Goal: Navigation & Orientation: Find specific page/section

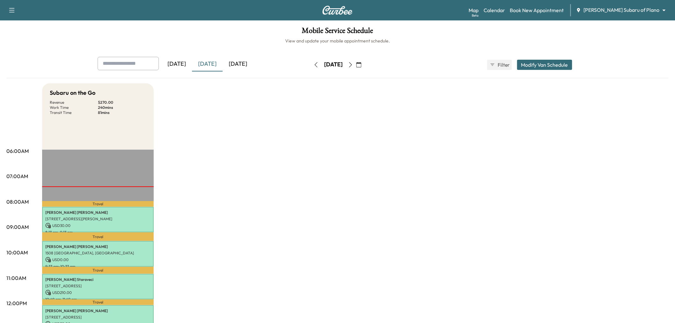
click at [206, 63] on div "[DATE]" at bounding box center [207, 64] width 31 height 15
click at [234, 63] on div "[DATE]" at bounding box center [238, 64] width 31 height 15
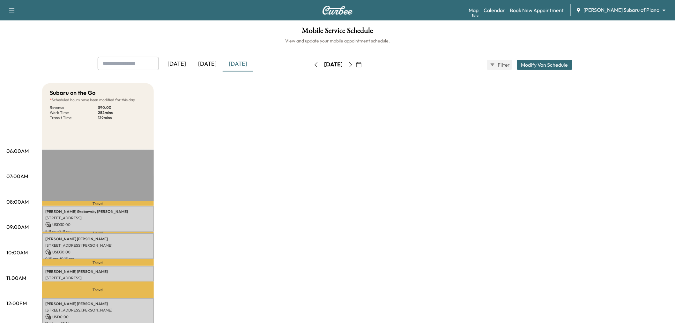
click at [210, 60] on div "[DATE]" at bounding box center [207, 64] width 31 height 15
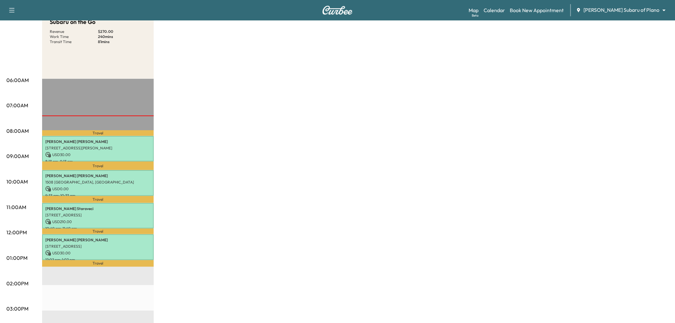
scroll to position [106, 0]
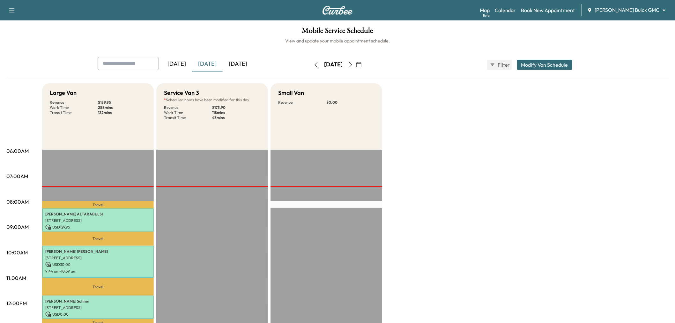
click at [237, 66] on div "[DATE]" at bounding box center [238, 64] width 31 height 15
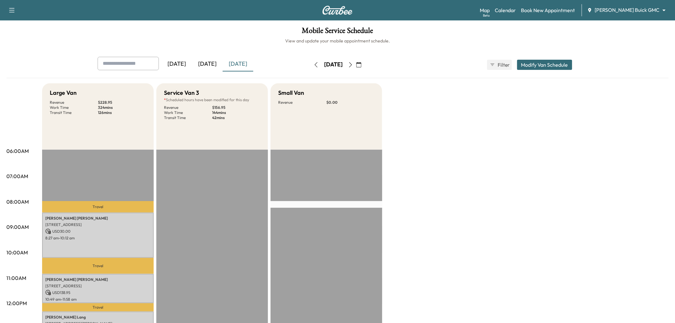
click at [210, 62] on div "[DATE]" at bounding box center [207, 64] width 31 height 15
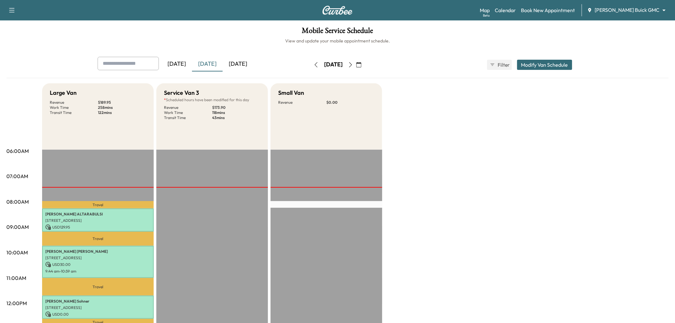
click at [235, 61] on div "[DATE]" at bounding box center [238, 64] width 31 height 15
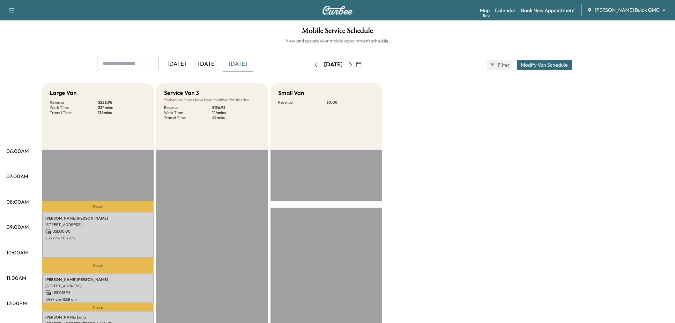
click at [353, 65] on icon "button" at bounding box center [350, 64] width 5 height 5
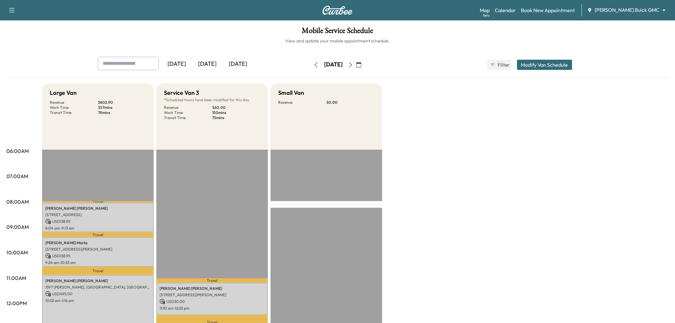
click at [210, 64] on div "[DATE]" at bounding box center [207, 64] width 31 height 15
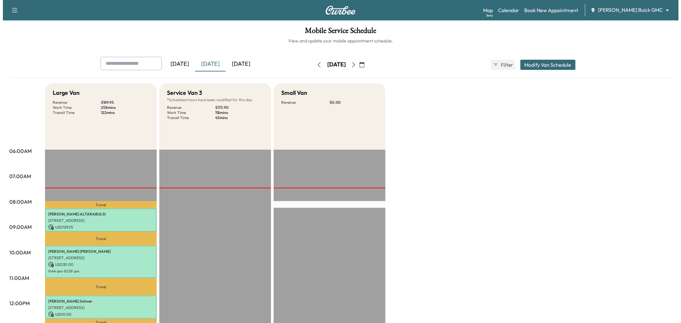
scroll to position [142, 0]
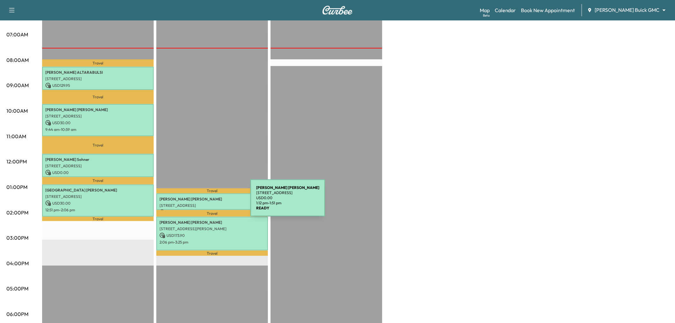
click at [203, 203] on p "1011 AVALON DR, LEWISVILLE, TX 75056, USA" at bounding box center [212, 205] width 105 height 5
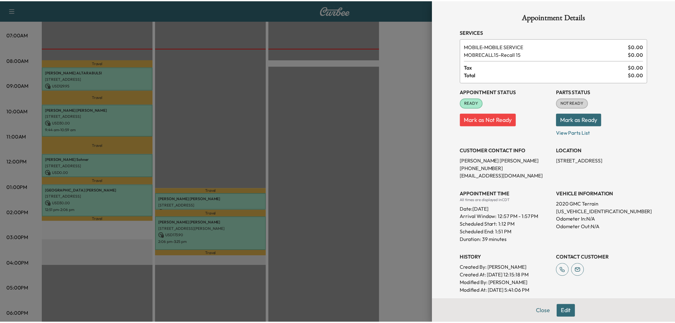
scroll to position [63, 0]
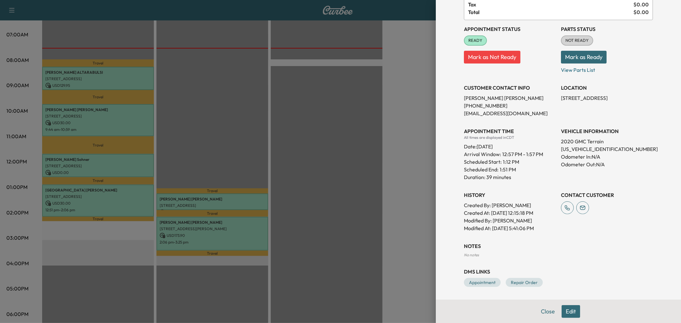
click at [331, 170] on div at bounding box center [340, 161] width 681 height 323
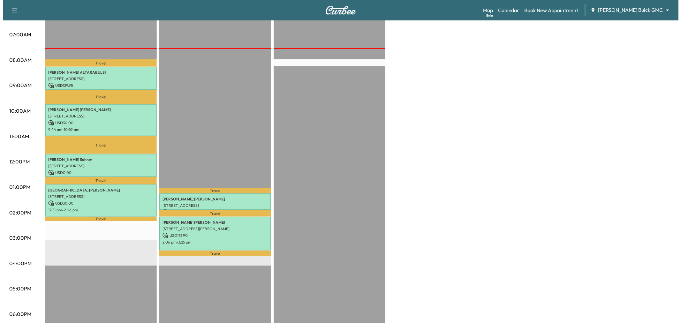
scroll to position [106, 0]
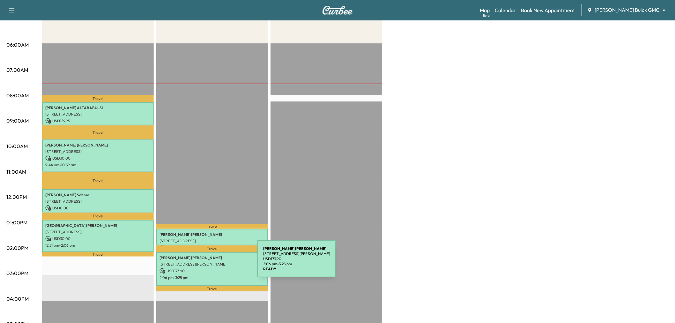
click at [210, 263] on p "7145 Longo Dr, The Colony, TX 75056, US" at bounding box center [212, 264] width 105 height 5
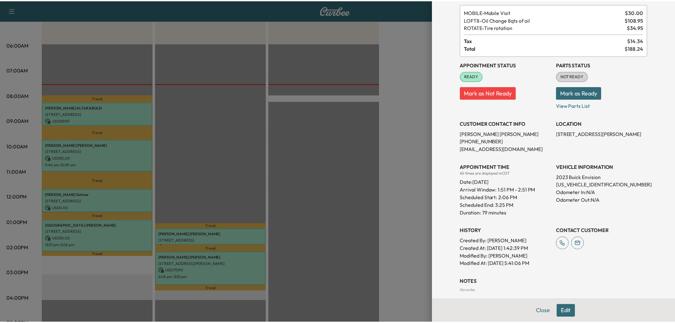
scroll to position [0, 0]
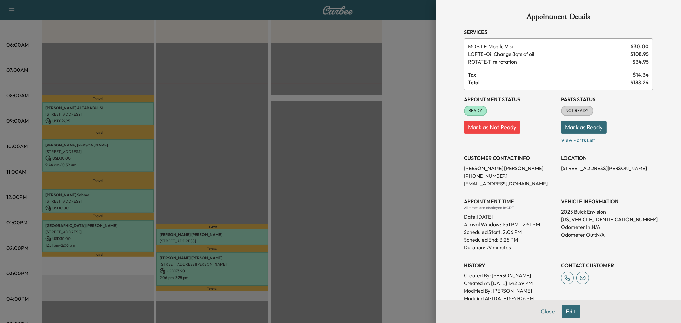
drag, startPoint x: 356, startPoint y: 219, endPoint x: 353, endPoint y: 220, distance: 3.4
click at [355, 220] on div at bounding box center [340, 161] width 681 height 323
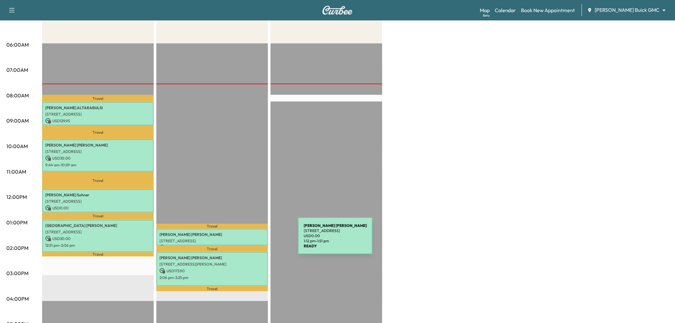
click at [250, 240] on p "1011 AVALON DR, LEWISVILLE, TX 75056, USA" at bounding box center [212, 240] width 105 height 5
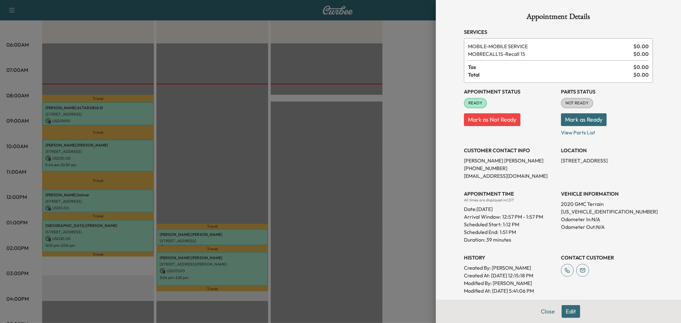
click at [305, 225] on div at bounding box center [340, 161] width 681 height 323
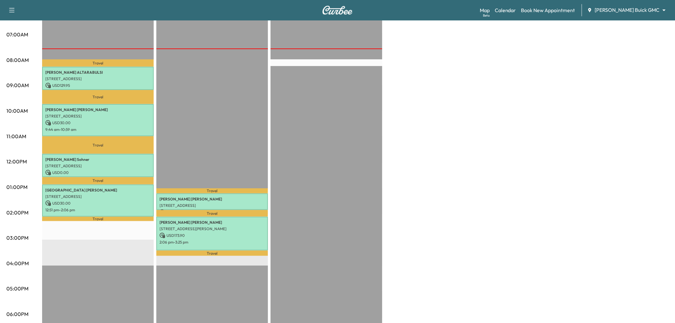
scroll to position [35, 0]
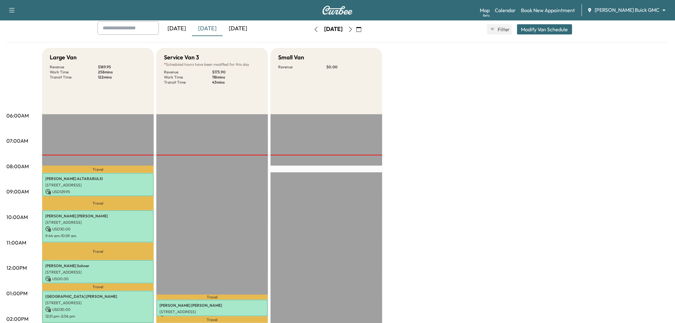
click at [315, 27] on icon "button" at bounding box center [316, 29] width 3 height 5
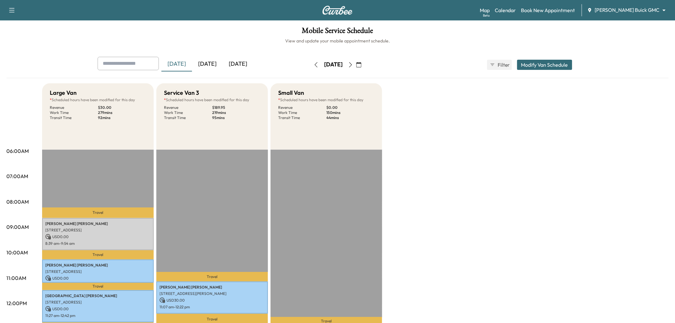
click at [356, 62] on button "button" at bounding box center [350, 65] width 11 height 10
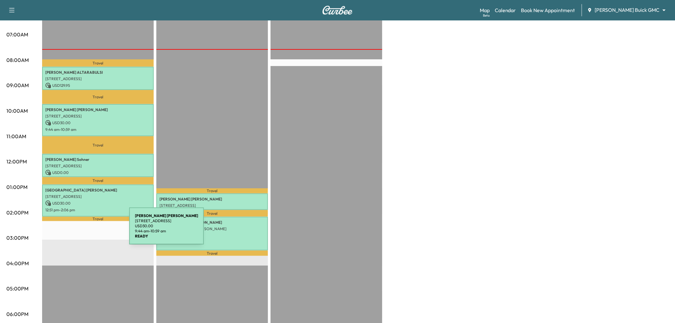
scroll to position [35, 0]
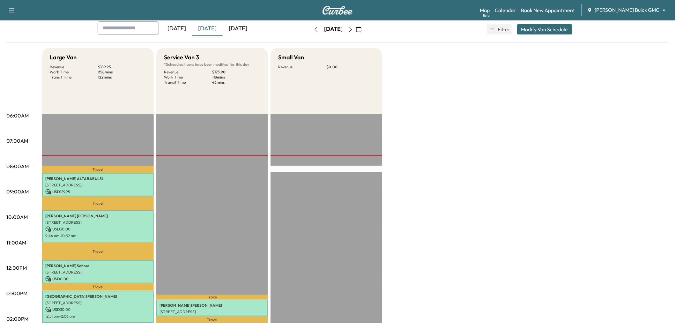
click at [535, 29] on button "Modify Van Schedule" at bounding box center [544, 29] width 55 height 10
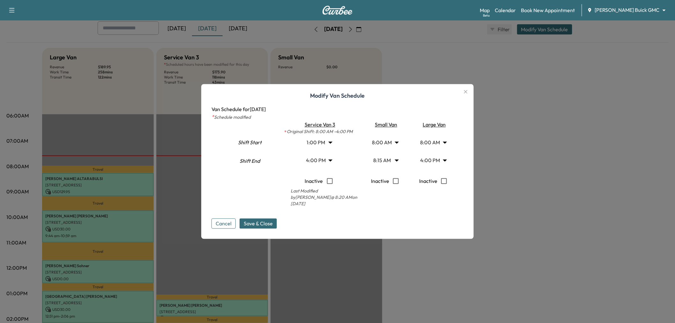
click at [469, 92] on icon "button" at bounding box center [466, 92] width 8 height 8
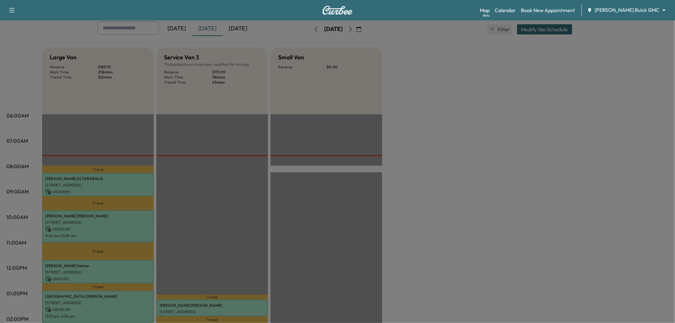
click at [489, 148] on div "Large Van Revenue $ 189.95 Work Time 258 mins Transit Time 122 mins Travel AYMA…" at bounding box center [355, 287] width 627 height 479
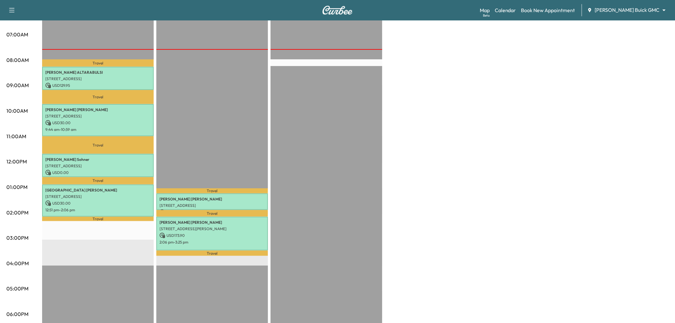
scroll to position [0, 0]
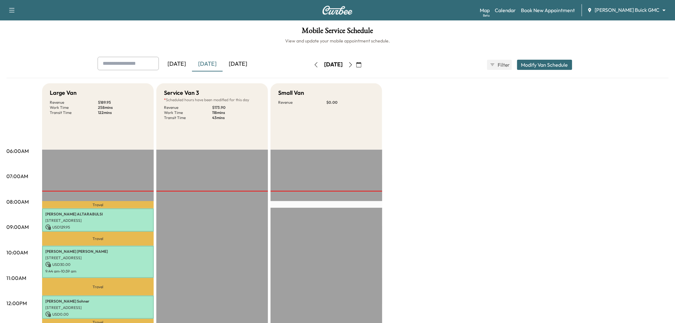
click at [311, 65] on button "button" at bounding box center [316, 65] width 11 height 10
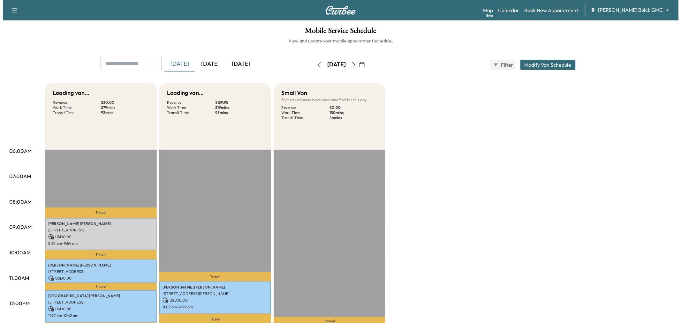
scroll to position [106, 0]
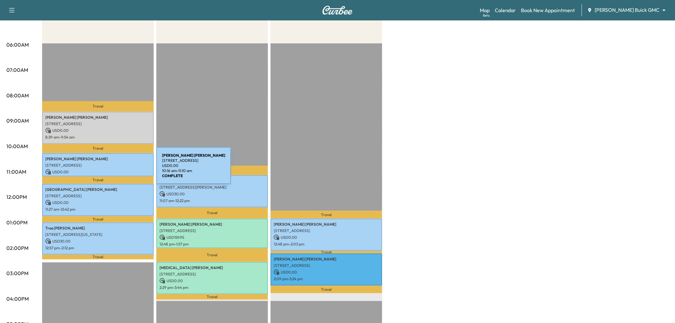
click at [109, 169] on p "USD 0.00" at bounding box center [97, 172] width 105 height 6
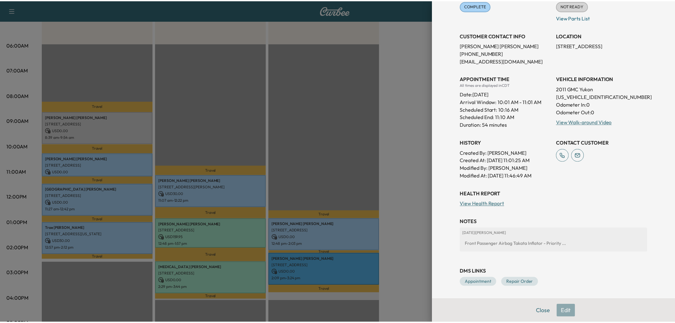
scroll to position [0, 0]
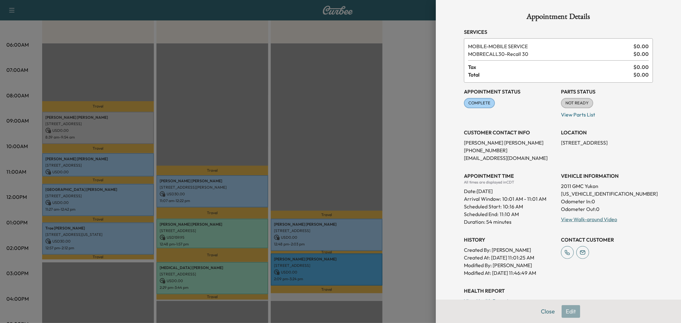
click at [572, 141] on p "2321 HAMPTON DR, LITTLE ELM, TX 75068, USA" at bounding box center [607, 143] width 92 height 8
copy p "2321 HAMPTON DR, LITTLE ELM, TX 75068, USA"
click at [404, 78] on div at bounding box center [340, 161] width 681 height 323
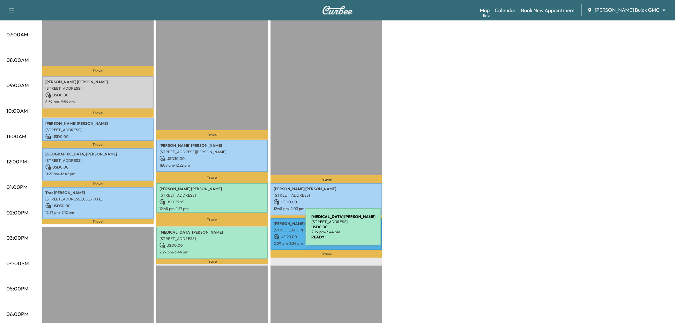
scroll to position [71, 0]
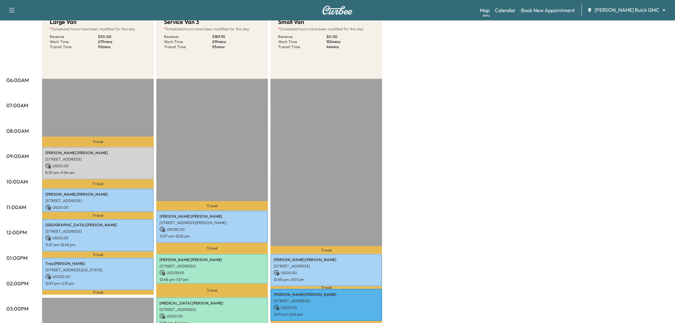
click at [535, 104] on div "Large Van * Scheduled hours have been modified for this day Revenue $ 30.00 Wor…" at bounding box center [355, 251] width 627 height 479
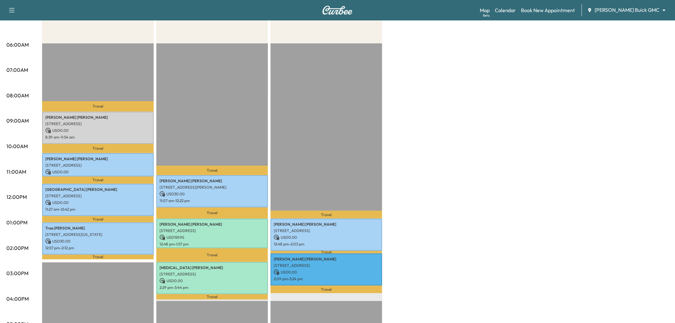
scroll to position [35, 0]
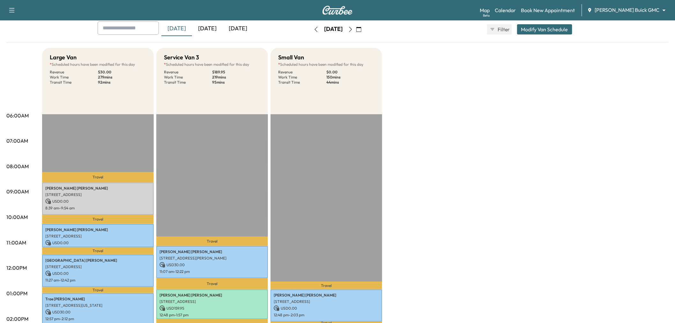
click at [240, 30] on div "[DATE]" at bounding box center [238, 28] width 31 height 15
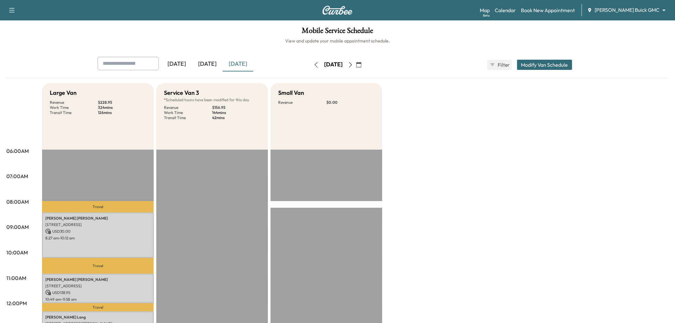
click at [212, 68] on div "[DATE]" at bounding box center [207, 64] width 31 height 15
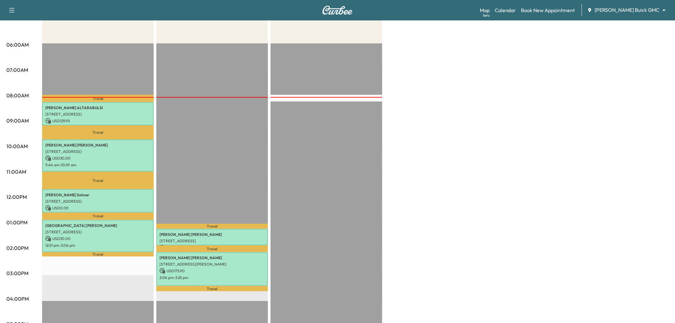
scroll to position [71, 0]
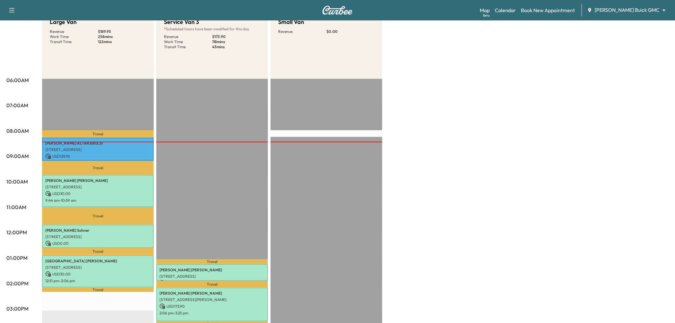
click at [406, 155] on div "Large Van Revenue $ 189.95 Work Time 258 mins Transit Time 122 mins Travel AYMA…" at bounding box center [355, 251] width 627 height 479
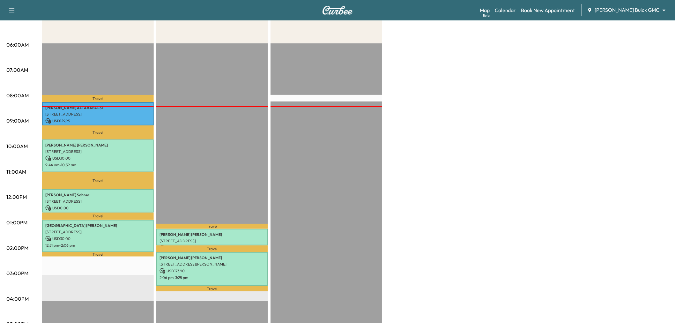
click at [443, 125] on div "Large Van Revenue $ 189.95 Work Time 258 mins Transit Time 122 mins Travel AYMA…" at bounding box center [355, 216] width 627 height 479
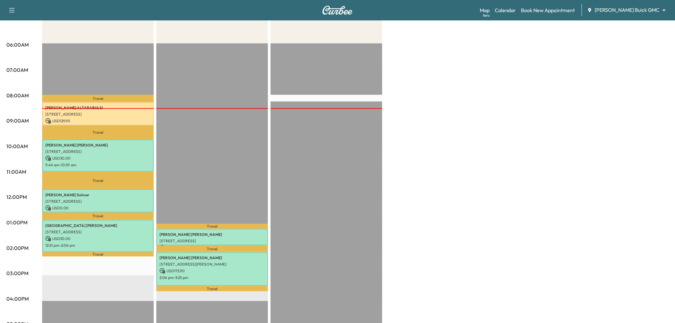
click at [215, 160] on div "Travel Kevin Telfer 1011 AVALON DR, LEWISVILLE, TX 75056, USA USD 0.00 1:12 pm …" at bounding box center [212, 249] width 112 height 412
click at [489, 131] on div "Large Van Revenue $ 189.95 Work Time 258 mins Transit Time 122 mins Travel AYMA…" at bounding box center [355, 216] width 627 height 479
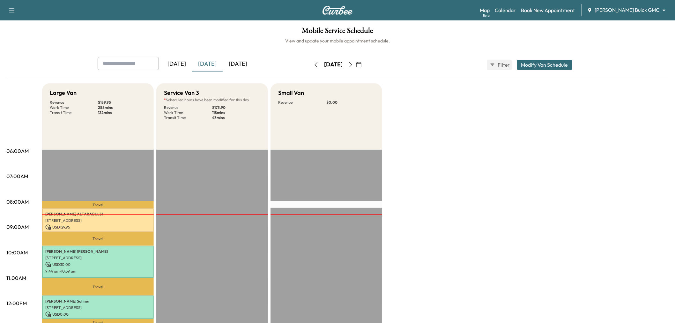
click at [521, 136] on div "Large Van Revenue $ 189.95 Work Time 258 mins Transit Time 122 mins Travel AYMA…" at bounding box center [355, 322] width 627 height 479
click at [458, 137] on div "Large Van Revenue $ 189.95 Work Time 258 mins Transit Time 122 mins Travel AYMA…" at bounding box center [355, 322] width 627 height 479
click at [394, 137] on div "Large Van Revenue $ 189.95 Work Time 258 mins Transit Time 122 mins Travel AYMA…" at bounding box center [355, 322] width 627 height 479
click at [456, 136] on div "Large Van Revenue $ 189.95 Work Time 258 mins Transit Time 122 mins Travel AYMA…" at bounding box center [355, 322] width 627 height 479
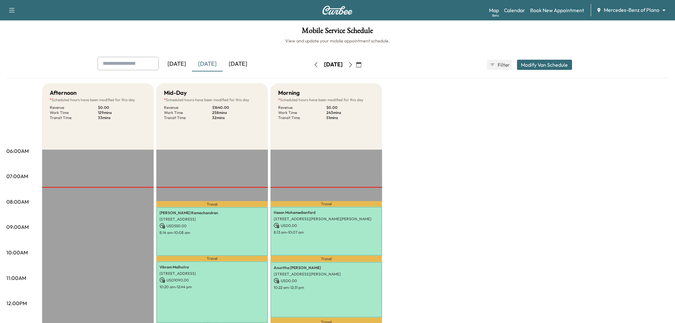
click at [236, 63] on div "[DATE]" at bounding box center [238, 64] width 31 height 15
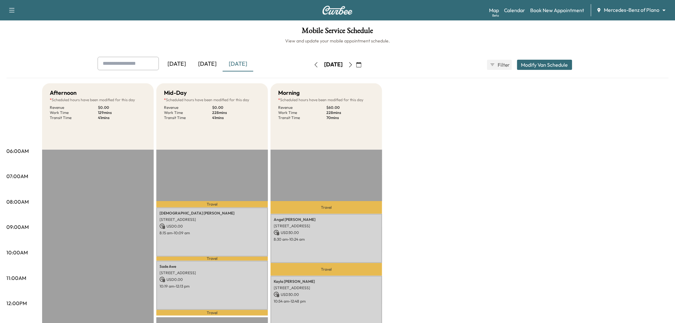
click at [213, 58] on div "[DATE]" at bounding box center [207, 64] width 31 height 15
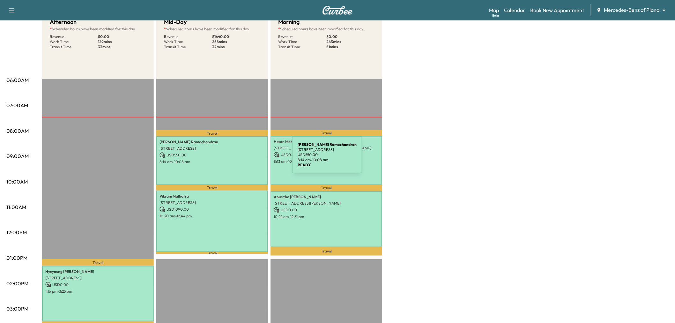
scroll to position [106, 0]
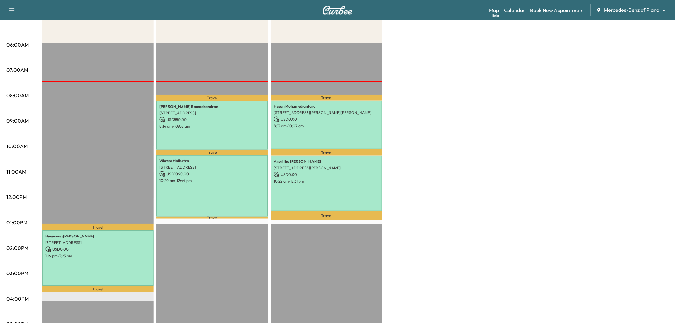
click at [464, 144] on div "Afternoon * Scheduled hours have been modified for this day Revenue $ 0.00 Work…" at bounding box center [355, 216] width 627 height 479
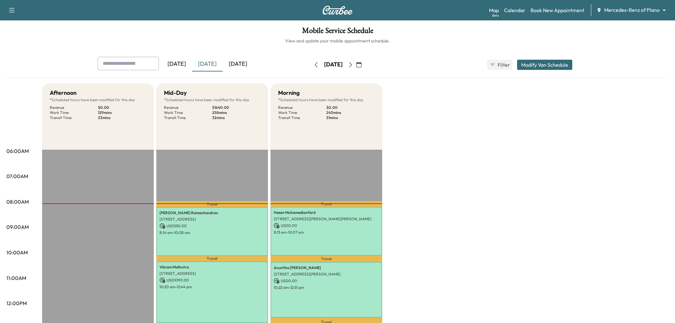
scroll to position [106, 0]
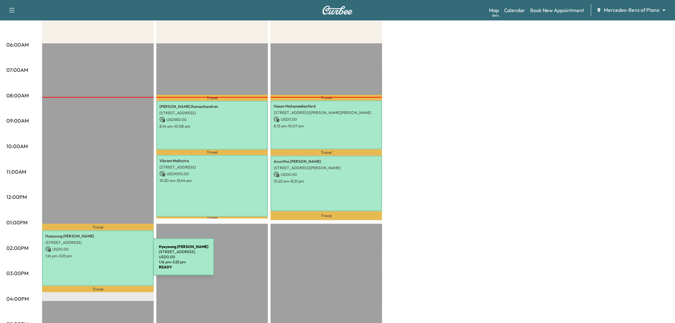
click at [107, 264] on div "Hyeyoung Lee 5980 Forefront Avenue, Frisco, TX 75036, US USD 0.00 1:16 pm - 3:2…" at bounding box center [98, 258] width 112 height 56
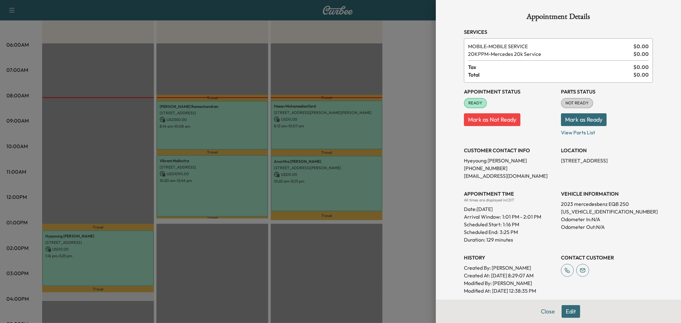
click at [111, 179] on div at bounding box center [340, 161] width 681 height 323
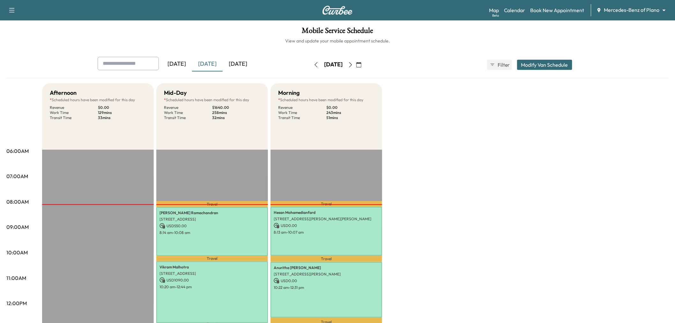
scroll to position [35, 0]
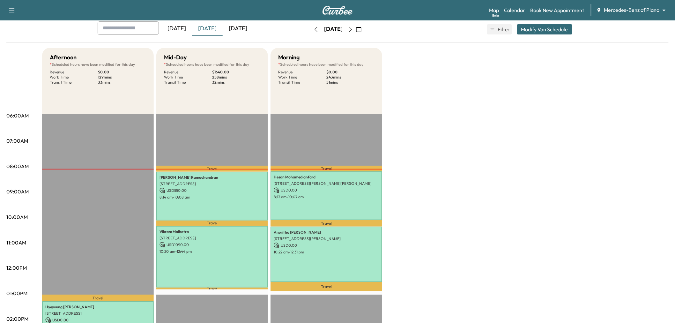
click at [202, 149] on div "Travel Arvind Ramachandran 2188 Prospect Dr, Frisco, TX 75036, USA USD 550.00 8…" at bounding box center [212, 320] width 112 height 412
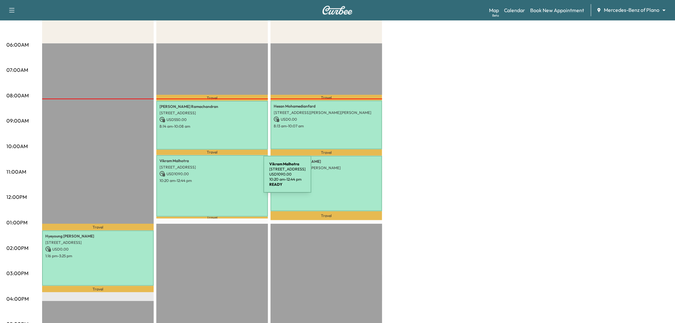
scroll to position [71, 0]
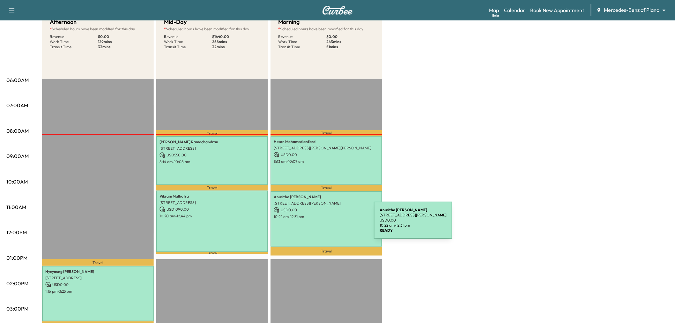
click at [326, 224] on div "Anuritha Chepyala 1750 Alma Rd, Richardson, TX 75081, USA USD 0.00 10:22 am - 1…" at bounding box center [327, 219] width 112 height 56
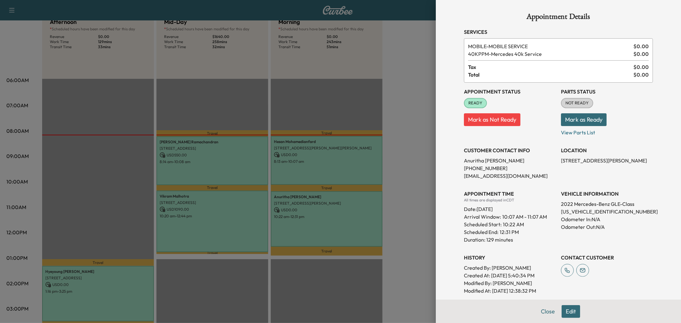
click at [317, 222] on div at bounding box center [340, 161] width 681 height 323
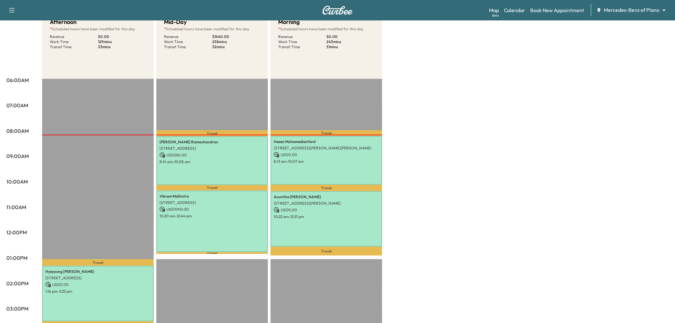
click at [400, 196] on div "Afternoon * Scheduled hours have been modified for this day Revenue $ 0.00 Work…" at bounding box center [355, 251] width 627 height 479
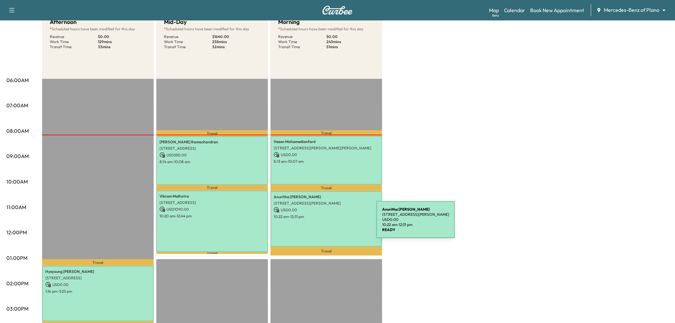
click at [329, 223] on div "Anuritha Chepyala 1750 Alma Rd, Richardson, TX 75081, USA USD 0.00 10:22 am - 1…" at bounding box center [327, 219] width 112 height 56
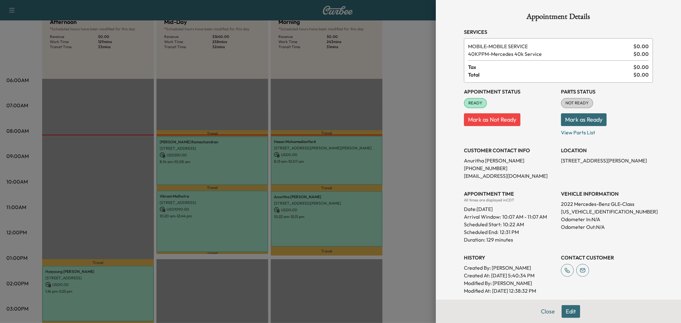
click at [329, 223] on div at bounding box center [340, 161] width 681 height 323
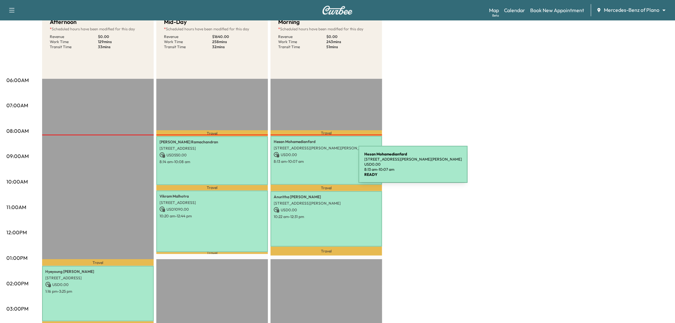
click at [311, 168] on div "Hesan Mohamedianfard 4835 Lyndon B Johnson Fwy, Dallas, TX 75244, USA USD 0.00 …" at bounding box center [327, 160] width 112 height 49
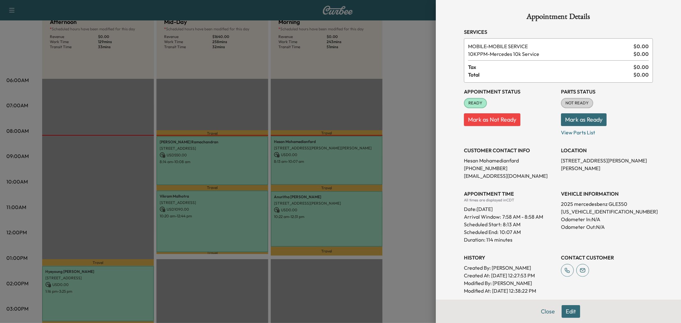
click at [311, 168] on div at bounding box center [340, 161] width 681 height 323
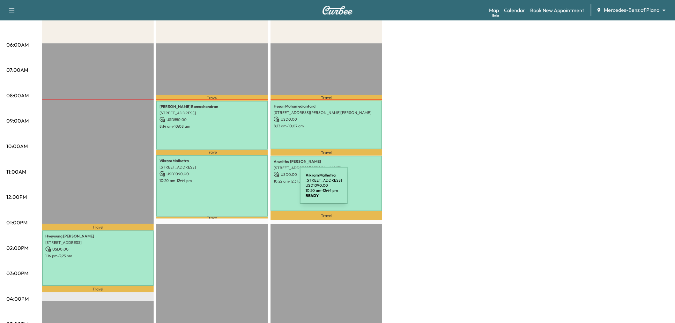
scroll to position [35, 0]
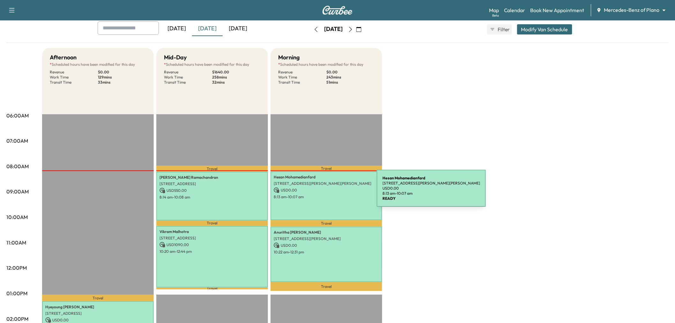
click at [304, 194] on p "8:13 am - 10:07 am" at bounding box center [326, 196] width 105 height 5
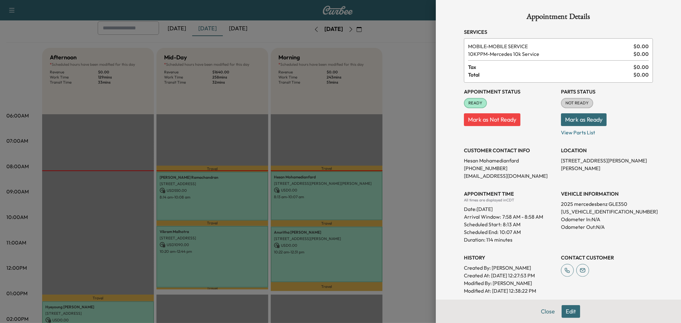
click at [354, 196] on div at bounding box center [340, 161] width 681 height 323
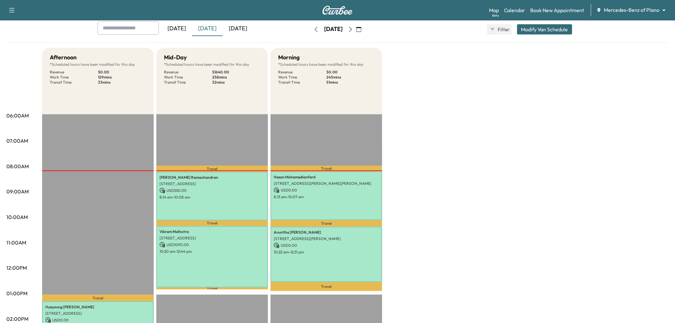
scroll to position [106, 0]
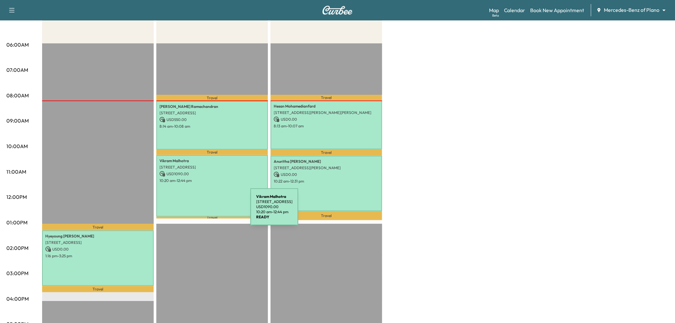
click at [203, 211] on div "Vikram Malhotra 6300 Legacy Dr, Plano, TX 75024, USA USD 1090.00 10:20 am - 12:…" at bounding box center [212, 186] width 112 height 62
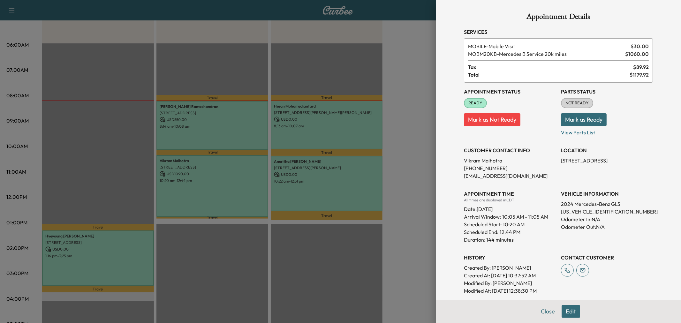
click at [207, 198] on div at bounding box center [340, 161] width 681 height 323
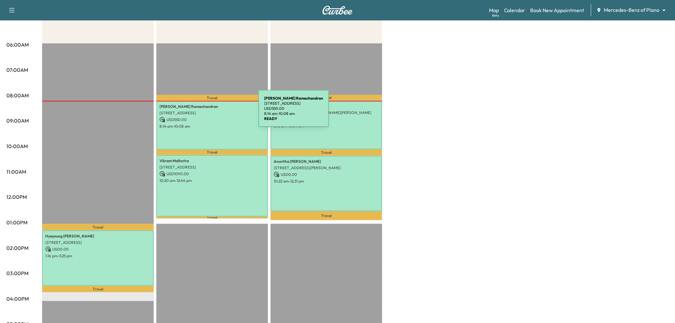
drag, startPoint x: 158, startPoint y: 106, endPoint x: 211, endPoint y: 112, distance: 52.8
click at [211, 112] on div "Arvind Ramachandran 2188 Prospect Dr, Frisco, TX 75036, USA USD 550.00 8:14 am …" at bounding box center [212, 125] width 112 height 49
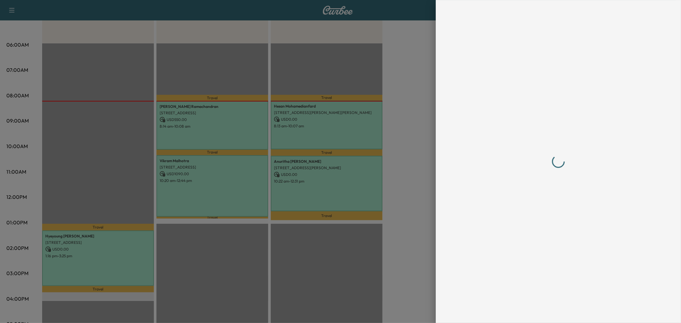
click at [225, 129] on div at bounding box center [340, 161] width 681 height 323
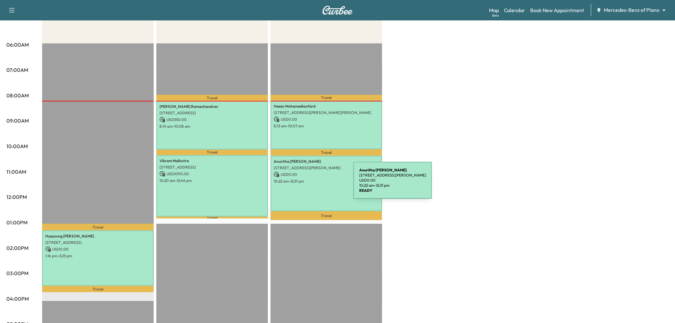
click at [302, 185] on div "Anuritha Chepyala 1750 Alma Rd, Richardson, TX 75081, USA USD 0.00 10:22 am - 1…" at bounding box center [327, 184] width 112 height 56
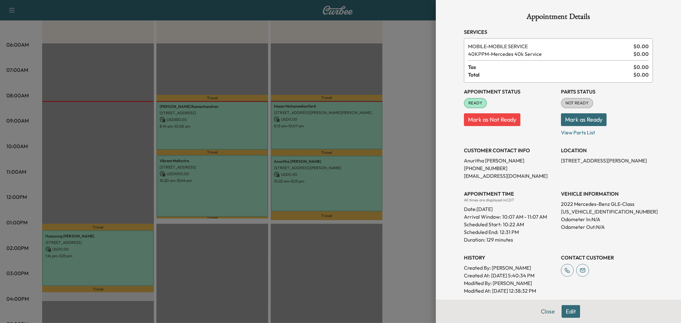
click at [400, 78] on div at bounding box center [340, 161] width 681 height 323
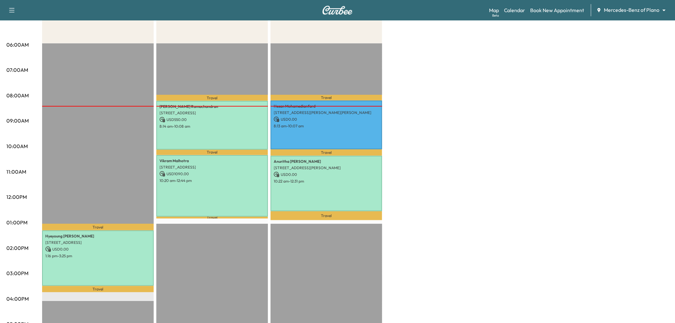
click at [489, 149] on div "Afternoon * Scheduled hours have been modified for this day Revenue $ 0.00 Work…" at bounding box center [355, 216] width 627 height 479
click at [533, 157] on div "Afternoon * Scheduled hours have been modified for this day Revenue $ 0.00 Work…" at bounding box center [355, 216] width 627 height 479
click at [525, 153] on div "Afternoon * Scheduled hours have been modified for this day Revenue $ 0.00 Work…" at bounding box center [355, 216] width 627 height 479
click at [522, 152] on div "Afternoon * Scheduled hours have been modified for this day Revenue $ 0.00 Work…" at bounding box center [355, 216] width 627 height 479
click at [450, 146] on div "Afternoon * Scheduled hours have been modified for this day Revenue $ 0.00 Work…" at bounding box center [355, 216] width 627 height 479
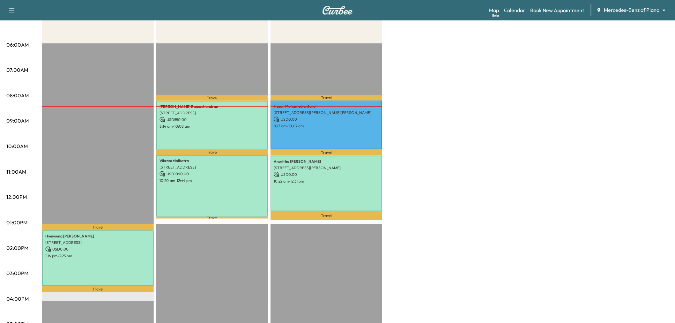
click at [460, 147] on div "Afternoon * Scheduled hours have been modified for this day Revenue $ 0.00 Work…" at bounding box center [355, 216] width 627 height 479
click at [482, 139] on div "Afternoon * Scheduled hours have been modified for this day Revenue $ 0.00 Work…" at bounding box center [355, 216] width 627 height 479
click at [496, 138] on div "Afternoon * Scheduled hours have been modified for this day Revenue $ 0.00 Work…" at bounding box center [355, 216] width 627 height 479
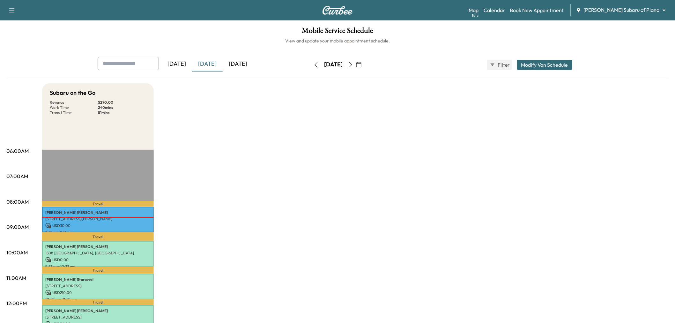
click at [222, 63] on div "[DATE]" at bounding box center [207, 64] width 31 height 15
click at [235, 64] on div "[DATE]" at bounding box center [238, 64] width 31 height 15
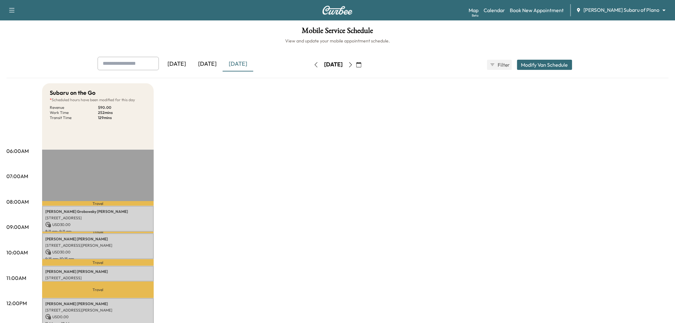
click at [237, 66] on div "[DATE]" at bounding box center [238, 64] width 31 height 15
click at [353, 64] on icon "button" at bounding box center [350, 64] width 5 height 5
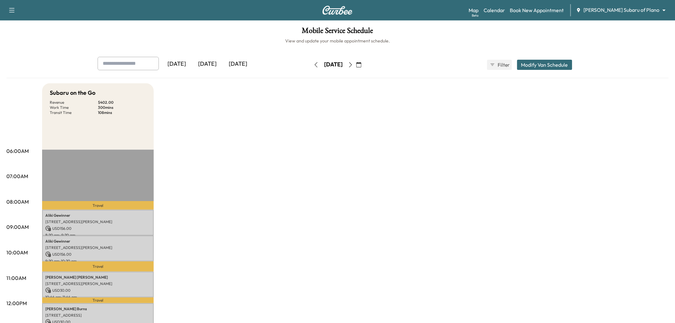
click at [212, 63] on div "[DATE]" at bounding box center [207, 64] width 31 height 15
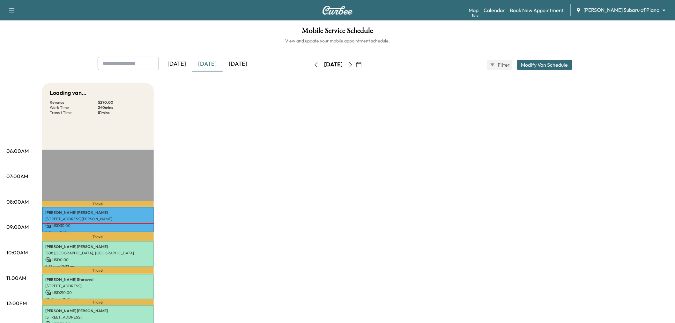
scroll to position [71, 0]
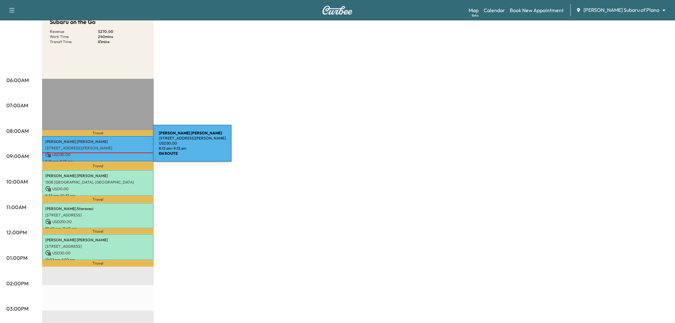
click at [105, 147] on p "[STREET_ADDRESS][PERSON_NAME]" at bounding box center [97, 147] width 105 height 5
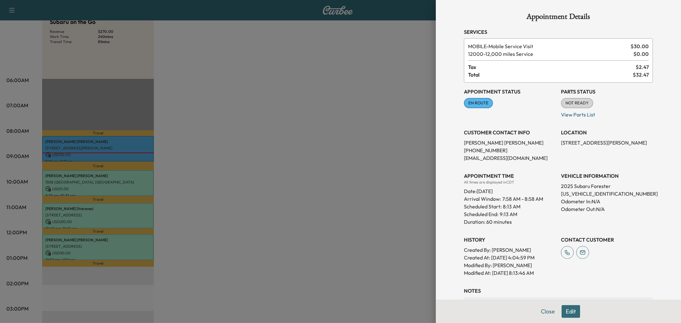
click at [372, 142] on div at bounding box center [340, 161] width 681 height 323
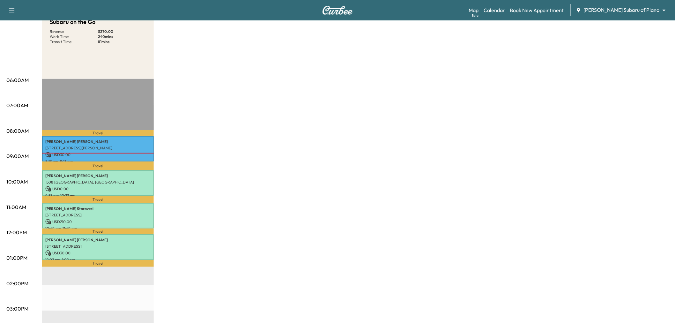
click at [189, 144] on div "Subaru on the Go Revenue $ 270.00 Work Time 240 mins Transit Time 81 mins Trave…" at bounding box center [355, 251] width 627 height 479
click at [196, 153] on div "Subaru on the Go Revenue $ 270.00 Work Time 240 mins Transit Time 81 mins Trave…" at bounding box center [355, 251] width 627 height 479
click at [195, 145] on div "Subaru on the Go Revenue $ 270.00 Work Time 240 mins Transit Time 81 mins Trave…" at bounding box center [355, 251] width 627 height 479
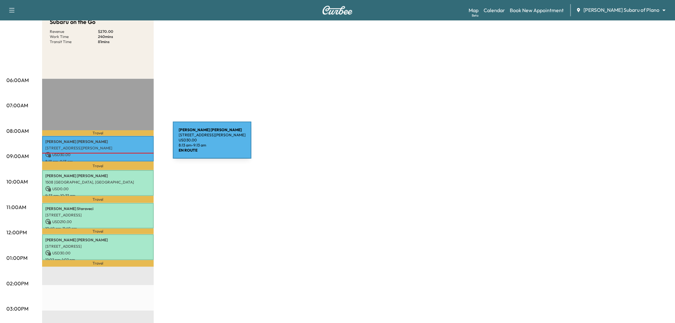
click at [125, 144] on div "[PERSON_NAME] [STREET_ADDRESS][PERSON_NAME] USD 30.00 8:13 am - 9:13 am" at bounding box center [98, 149] width 112 height 26
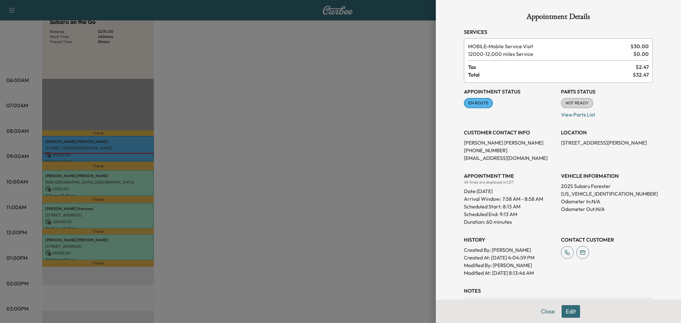
click at [341, 147] on div at bounding box center [340, 161] width 681 height 323
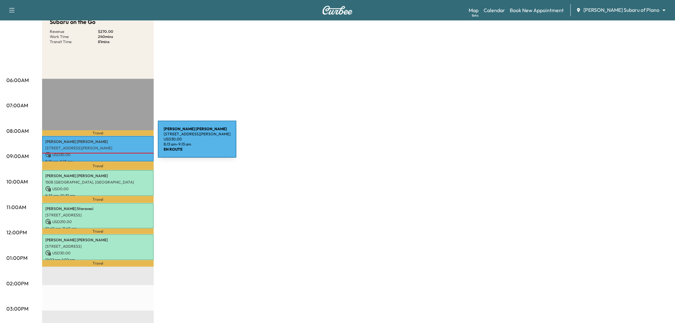
click at [110, 143] on div "[PERSON_NAME] [STREET_ADDRESS][PERSON_NAME] USD 30.00 8:13 am - 9:13 am" at bounding box center [98, 149] width 112 height 26
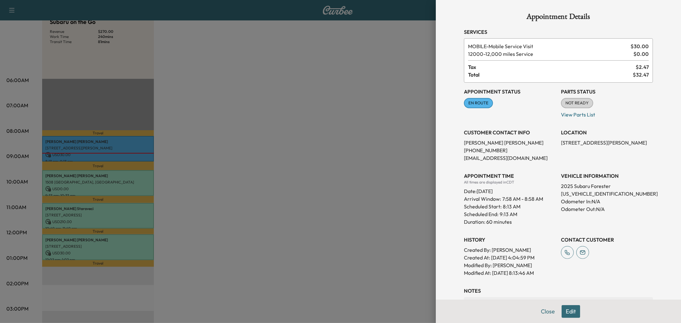
click at [561, 142] on p "[STREET_ADDRESS][PERSON_NAME]" at bounding box center [607, 143] width 92 height 8
copy p "[STREET_ADDRESS][PERSON_NAME]"
click at [335, 158] on div at bounding box center [340, 161] width 681 height 323
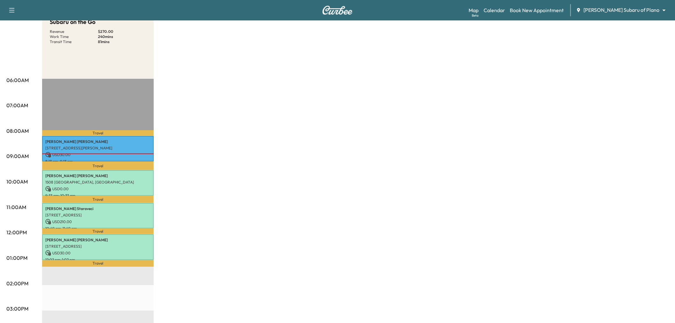
click at [264, 152] on div "Subaru on the Go Revenue $ 270.00 Work Time 240 mins Transit Time 81 mins Trave…" at bounding box center [355, 251] width 627 height 479
drag, startPoint x: 343, startPoint y: 123, endPoint x: 382, endPoint y: 122, distance: 39.3
click at [343, 123] on div "Subaru on the Go Revenue $ 270.00 Work Time 240 mins Transit Time 81 mins Trave…" at bounding box center [355, 251] width 627 height 479
click at [384, 141] on div "Subaru on the Go Revenue $ 270.00 Work Time 240 mins Transit Time 81 mins Trave…" at bounding box center [355, 251] width 627 height 479
